Goal: Task Accomplishment & Management: Use online tool/utility

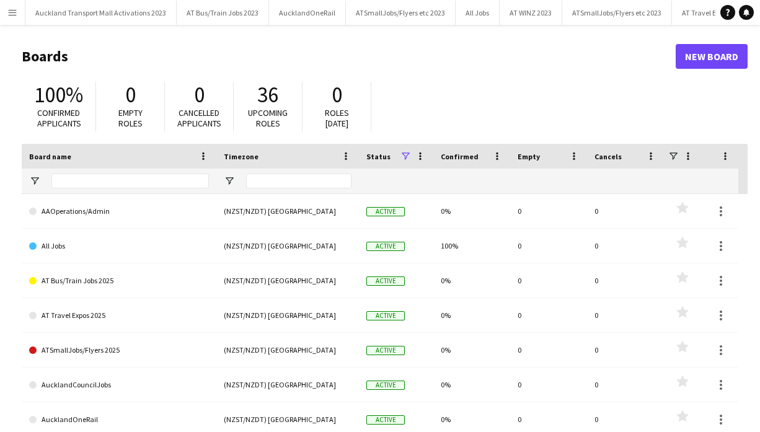
click at [14, 11] on app-icon "Menu" at bounding box center [12, 12] width 10 height 10
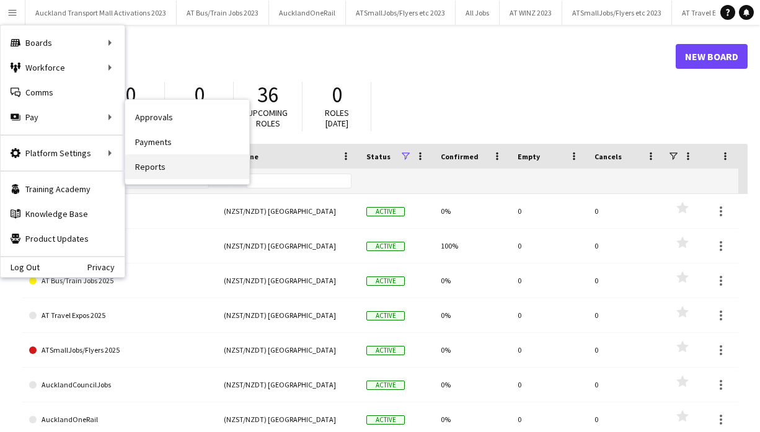
click at [159, 166] on link "Reports" at bounding box center [187, 166] width 124 height 25
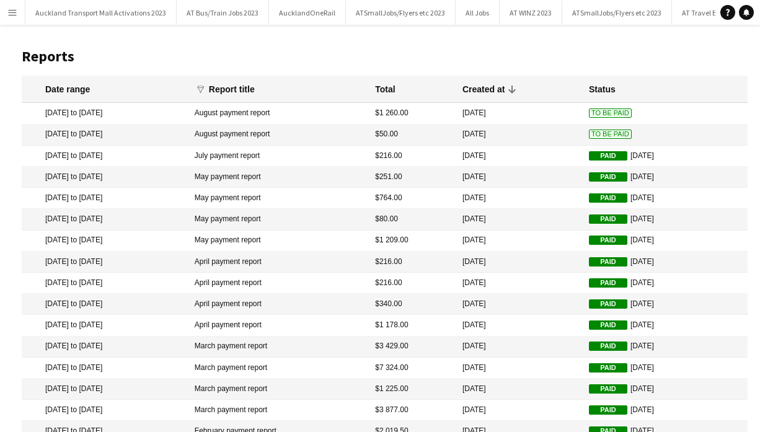
click at [152, 115] on mat-cell "[DATE] to [DATE]" at bounding box center [105, 113] width 167 height 21
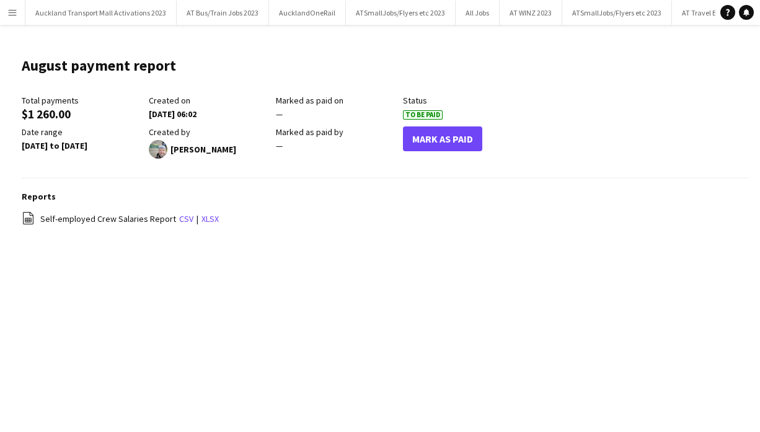
click at [15, 10] on app-icon "Menu" at bounding box center [12, 12] width 10 height 10
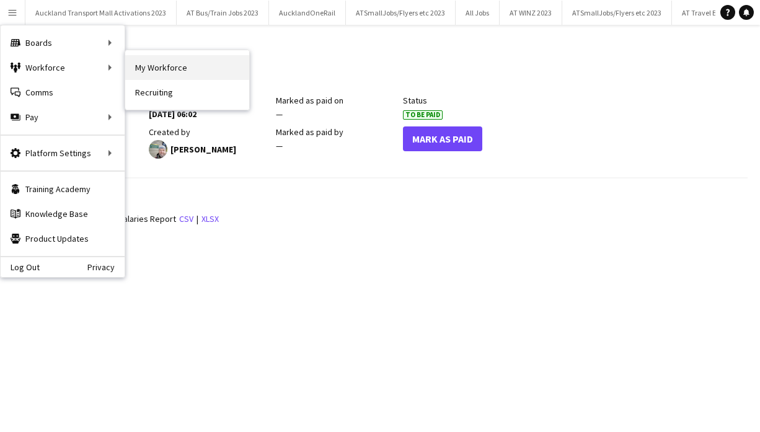
click at [154, 66] on link "My Workforce" at bounding box center [187, 67] width 124 height 25
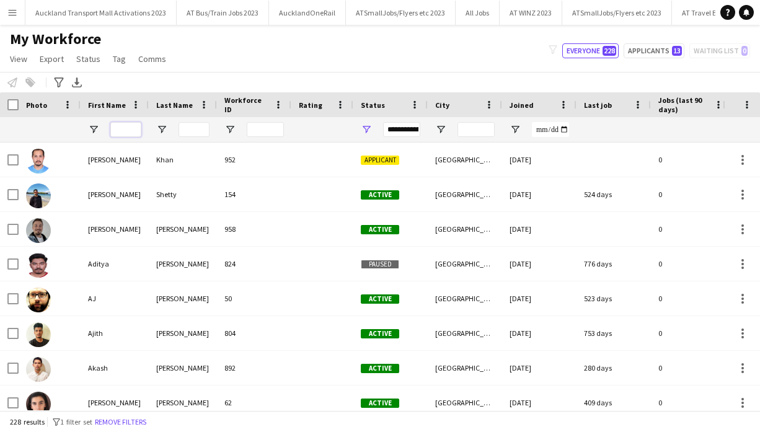
click at [133, 128] on input "First Name Filter Input" at bounding box center [125, 129] width 31 height 15
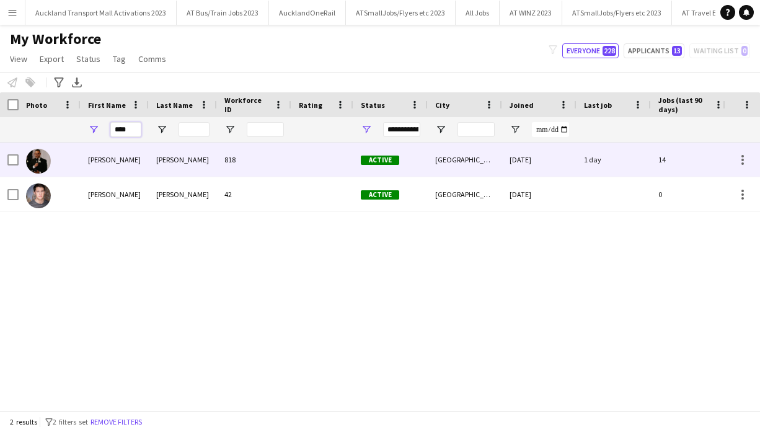
type input "****"
click at [297, 158] on div at bounding box center [322, 159] width 62 height 34
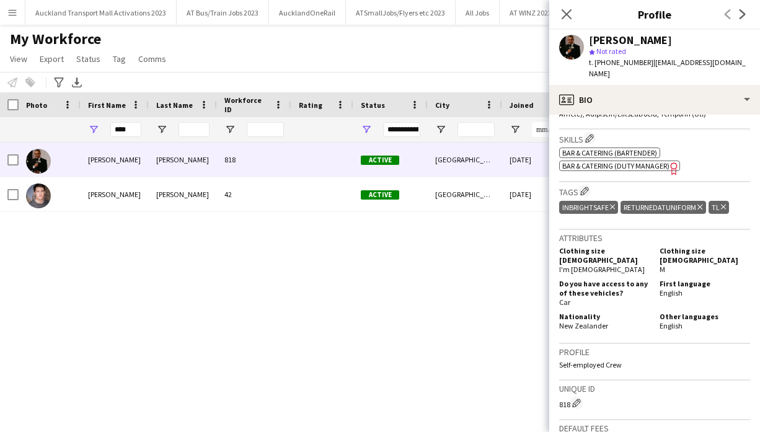
scroll to position [794, 0]
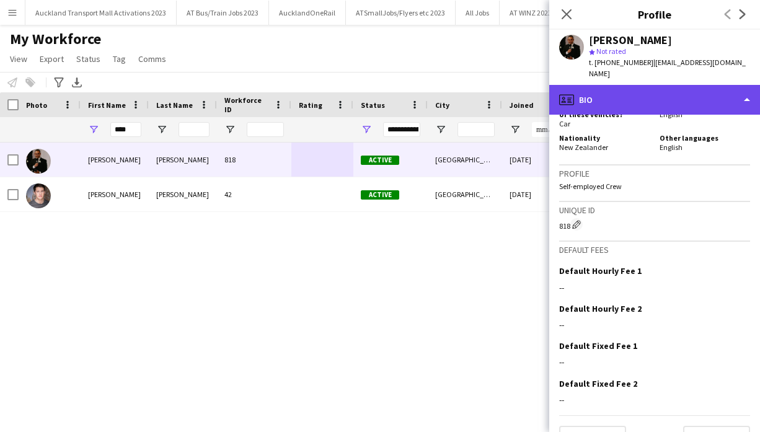
click at [685, 87] on div "profile Bio" at bounding box center [654, 100] width 211 height 30
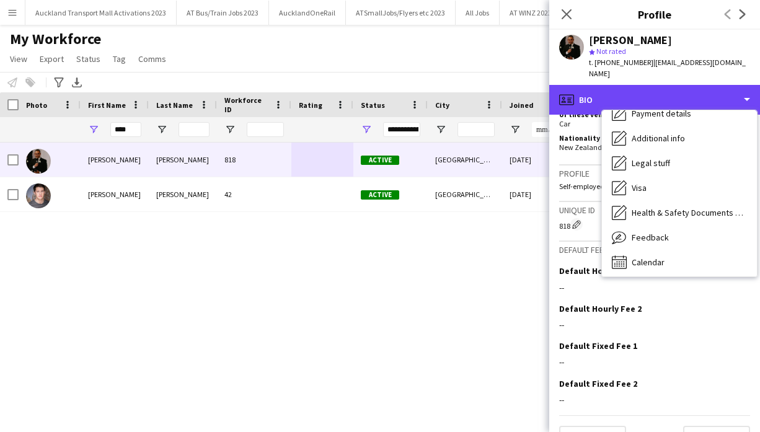
scroll to position [166, 0]
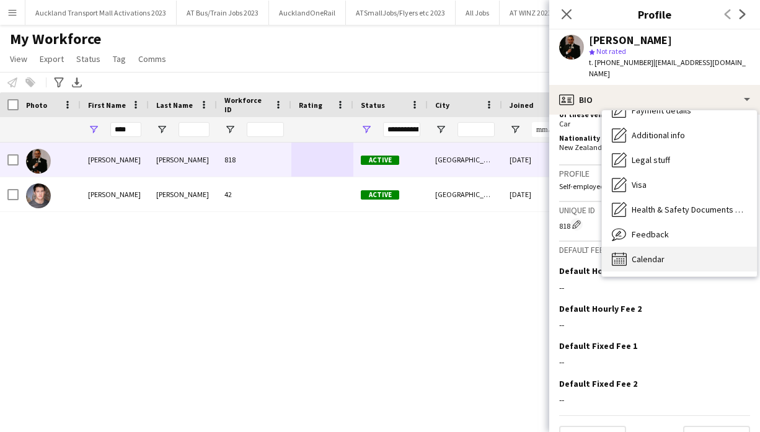
click at [652, 253] on span "Calendar" at bounding box center [647, 258] width 33 height 11
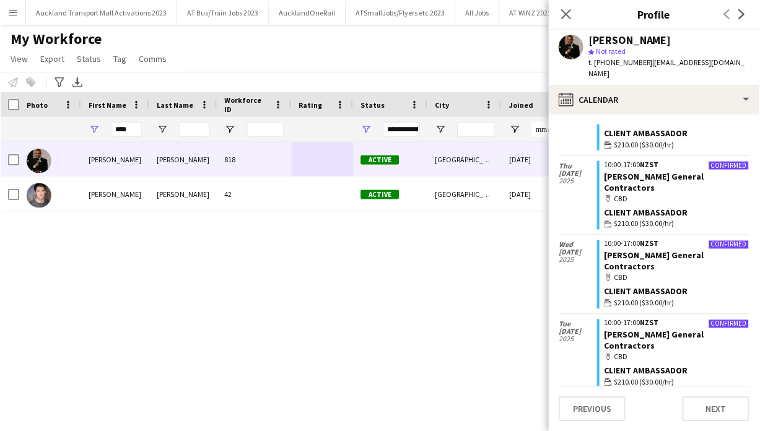
scroll to position [649, 0]
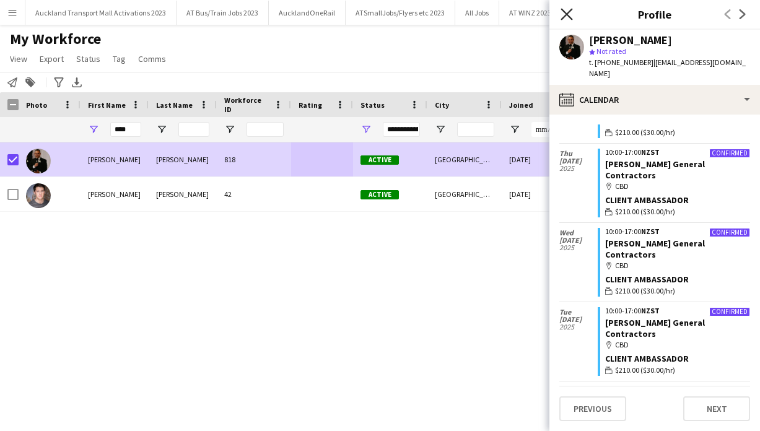
click at [566, 11] on icon "Close pop-in" at bounding box center [567, 14] width 12 height 12
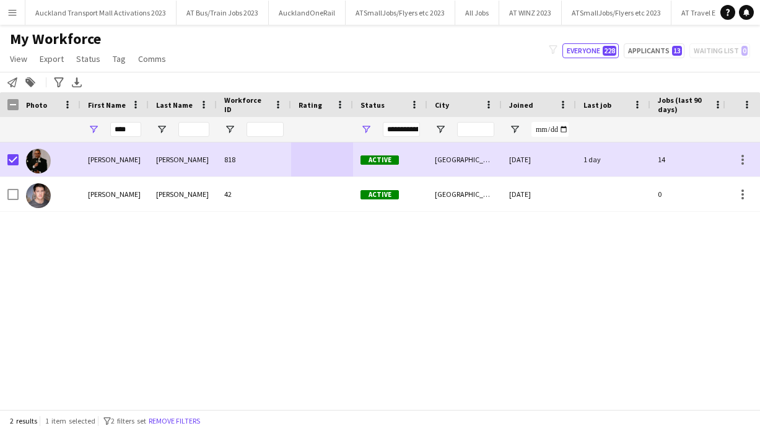
click at [12, 11] on app-icon "Menu" at bounding box center [12, 12] width 10 height 10
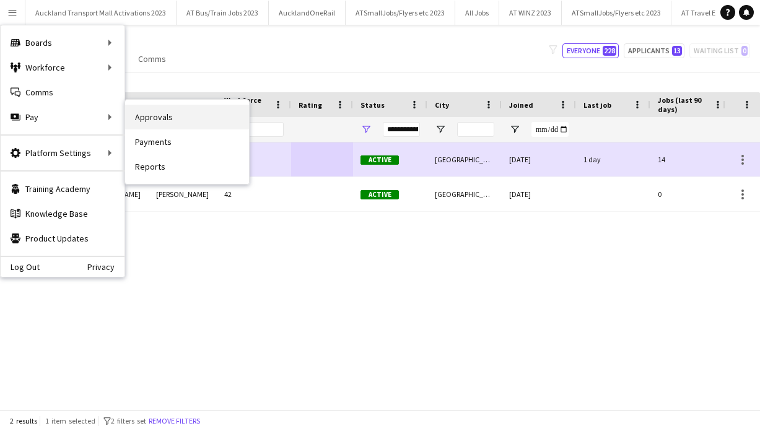
click at [154, 113] on link "Approvals" at bounding box center [187, 117] width 124 height 25
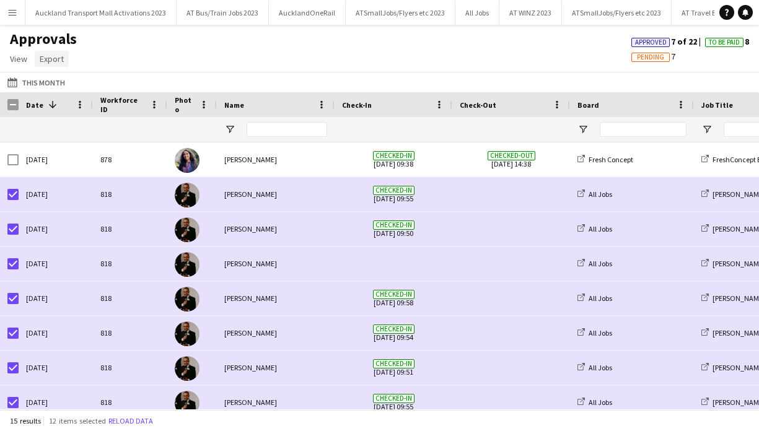
click at [56, 59] on span "Export" at bounding box center [52, 58] width 24 height 11
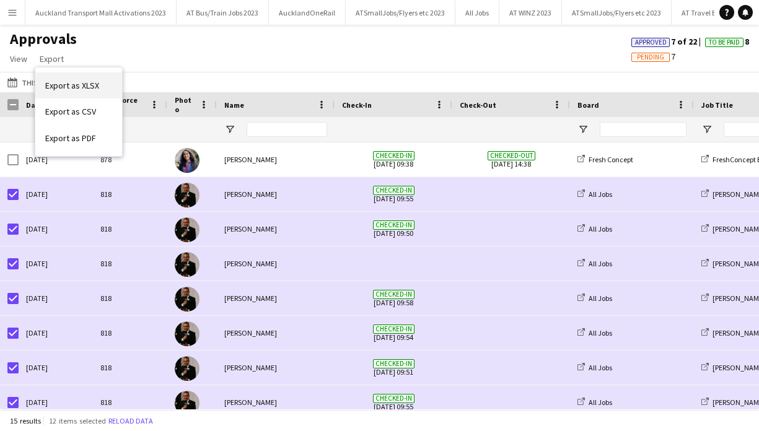
click at [67, 84] on span "Export as XLSX" at bounding box center [72, 85] width 54 height 11
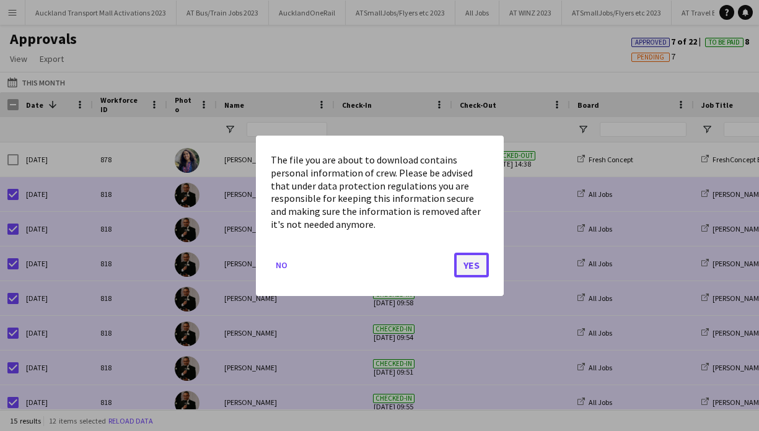
click at [475, 262] on button "Yes" at bounding box center [471, 264] width 35 height 25
